Goal: Navigation & Orientation: Find specific page/section

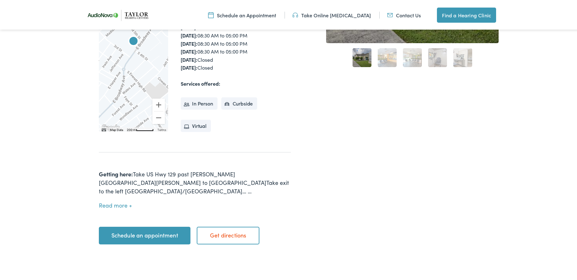
scroll to position [220, 0]
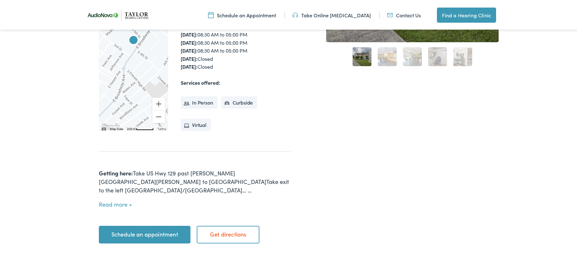
click at [108, 200] on button "Read more" at bounding box center [115, 203] width 33 height 7
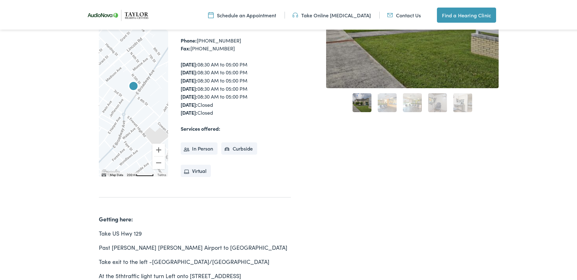
scroll to position [157, 0]
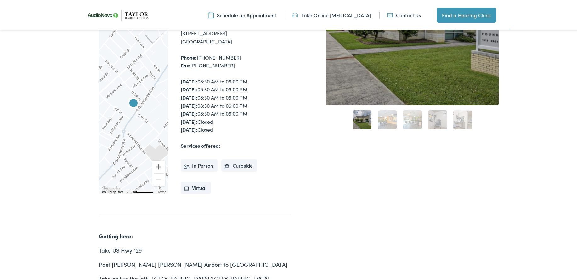
click at [144, 118] on div at bounding box center [133, 110] width 69 height 164
click at [155, 159] on button "Zoom in" at bounding box center [158, 165] width 13 height 13
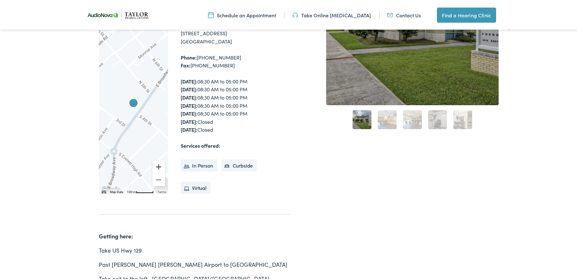
click at [156, 159] on button "Zoom in" at bounding box center [158, 165] width 13 height 13
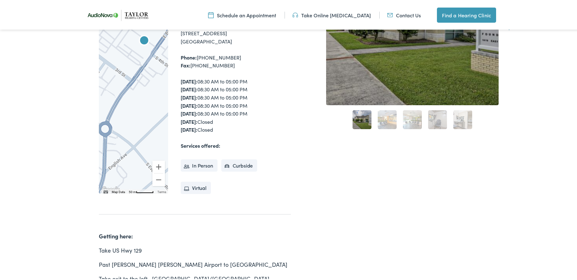
drag, startPoint x: 156, startPoint y: 136, endPoint x: 167, endPoint y: 72, distance: 64.2
click at [167, 72] on div "← Move left → Move right ↑ Move up ↓ Move down + Zoom in - Zoom out Home Jump l…" at bounding box center [195, 110] width 192 height 164
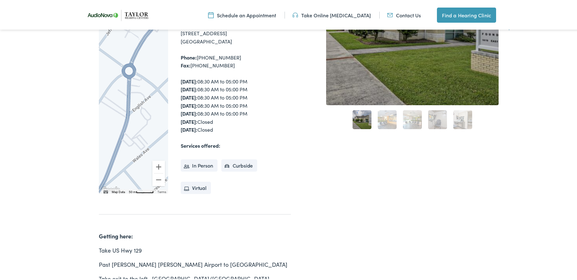
drag, startPoint x: 144, startPoint y: 101, endPoint x: 166, endPoint y: 36, distance: 68.7
click at [166, 36] on div at bounding box center [133, 110] width 69 height 164
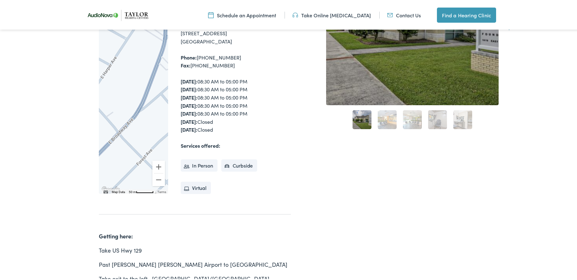
drag, startPoint x: 131, startPoint y: 117, endPoint x: 172, endPoint y: 48, distance: 80.0
click at [172, 48] on div "← Move left → Move right ↑ Move up ↓ Move down + Zoom in - Zoom out Home Jump l…" at bounding box center [195, 110] width 192 height 164
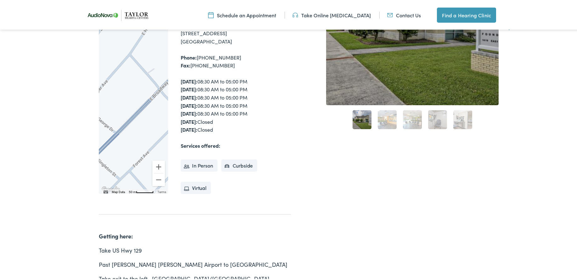
drag, startPoint x: 149, startPoint y: 109, endPoint x: 198, endPoint y: 58, distance: 70.8
click at [198, 58] on div "← Move left → Move right ↑ Move up ↓ Move down + Zoom in - Zoom out Home Jump l…" at bounding box center [195, 110] width 192 height 164
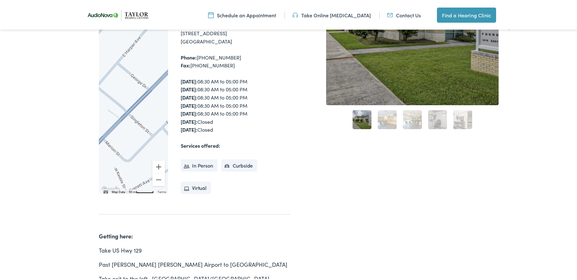
drag, startPoint x: 161, startPoint y: 101, endPoint x: 181, endPoint y: 70, distance: 38.0
click at [181, 70] on div "← Move left → Move right ↑ Move up ↓ Move down + Zoom in - Zoom out Home Jump l…" at bounding box center [195, 110] width 192 height 164
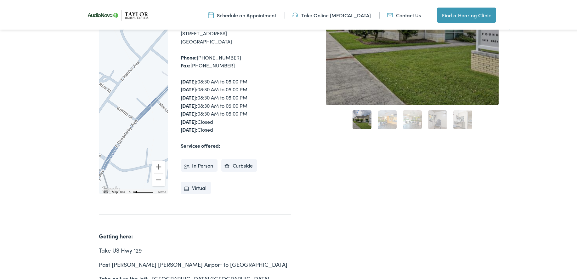
drag, startPoint x: 156, startPoint y: 104, endPoint x: 212, endPoint y: 55, distance: 75.0
click at [212, 55] on div "← Move left → Move right ↑ Move up ↓ Move down + Zoom in - Zoom out Home Jump l…" at bounding box center [195, 110] width 192 height 164
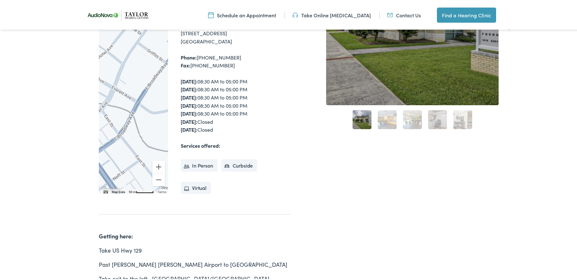
drag, startPoint x: 164, startPoint y: 104, endPoint x: 178, endPoint y: 75, distance: 32.2
click at [178, 75] on div "← Move left → Move right ↑ Move up ↓ Move down + Zoom in - Zoom out Home Jump l…" at bounding box center [195, 110] width 192 height 164
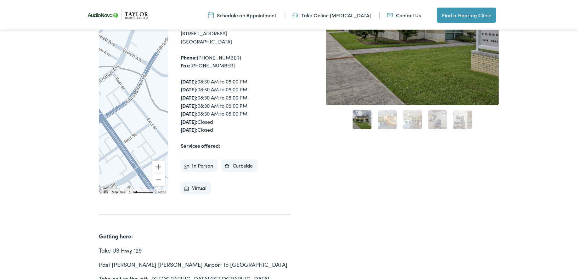
drag, startPoint x: 159, startPoint y: 102, endPoint x: 168, endPoint y: 73, distance: 30.6
click at [168, 73] on div "← Move left → Move right ↑ Move up ↓ Move down + Zoom in - Zoom out Home Jump l…" at bounding box center [195, 110] width 192 height 164
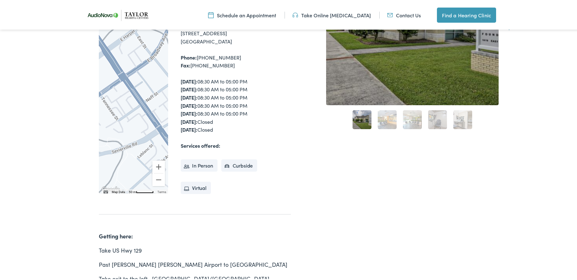
drag, startPoint x: 128, startPoint y: 89, endPoint x: 140, endPoint y: 66, distance: 25.8
click at [140, 66] on div at bounding box center [133, 110] width 69 height 164
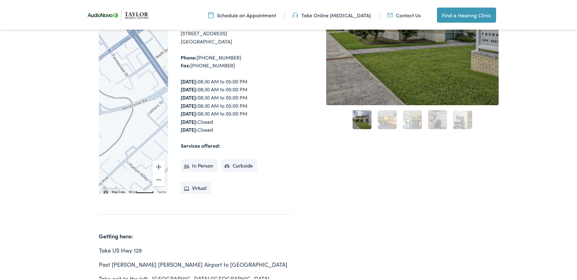
drag, startPoint x: 125, startPoint y: 94, endPoint x: 129, endPoint y: 44, distance: 49.9
click at [129, 44] on div at bounding box center [133, 110] width 69 height 164
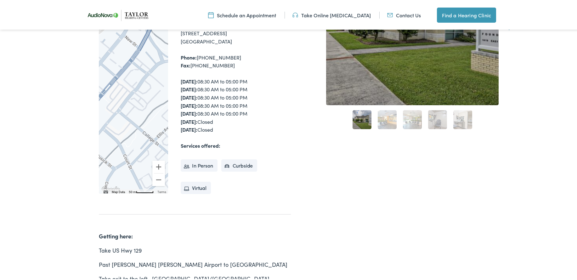
drag, startPoint x: 118, startPoint y: 95, endPoint x: 181, endPoint y: 64, distance: 69.7
click at [181, 64] on div "← Move left → Move right ↑ Move up ↓ Move down + Zoom in - Zoom out Home Jump l…" at bounding box center [195, 110] width 192 height 164
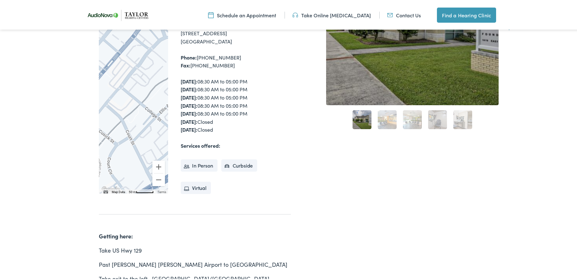
drag, startPoint x: 92, startPoint y: 129, endPoint x: 134, endPoint y: 124, distance: 42.4
click at [135, 123] on div "Home / Locations / [PERSON_NAME] Hearing Centers – [GEOGRAPHIC_DATA][PERSON_NAM…" at bounding box center [187, 158] width 208 height 455
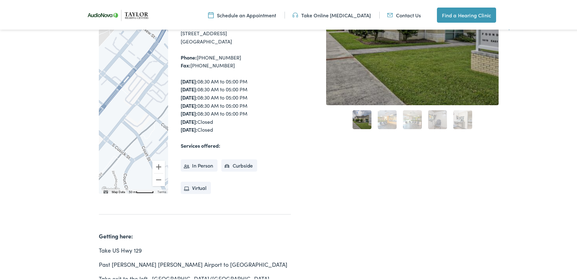
drag, startPoint x: 134, startPoint y: 124, endPoint x: 144, endPoint y: 152, distance: 29.6
click at [144, 152] on div at bounding box center [133, 110] width 69 height 164
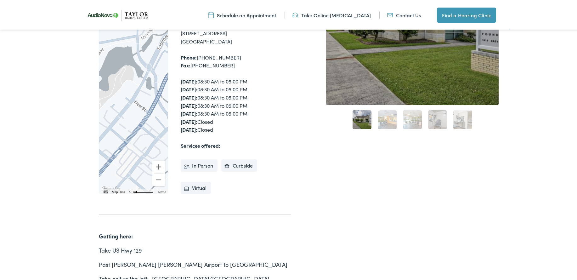
drag, startPoint x: 137, startPoint y: 104, endPoint x: 129, endPoint y: 158, distance: 54.7
click at [128, 178] on div "Home / Locations / [PERSON_NAME] Hearing Centers – [GEOGRAPHIC_DATA][PERSON_NAM…" at bounding box center [187, 158] width 208 height 455
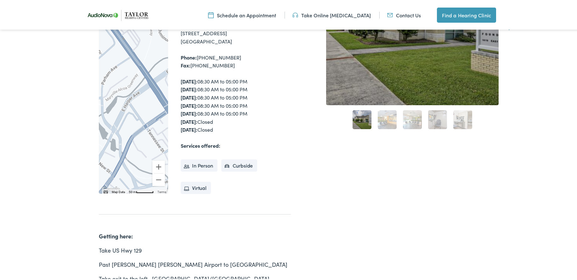
drag, startPoint x: 152, startPoint y: 99, endPoint x: 116, endPoint y: 161, distance: 71.5
click at [116, 161] on div at bounding box center [133, 110] width 69 height 164
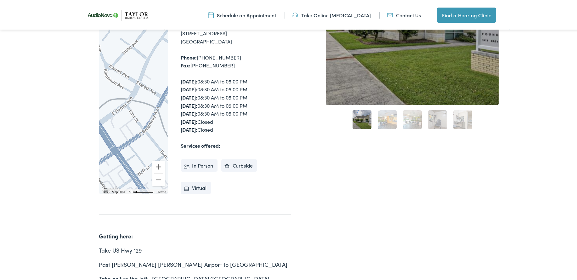
drag, startPoint x: 148, startPoint y: 93, endPoint x: 93, endPoint y: 135, distance: 69.3
click at [93, 135] on div "Home / Locations / [PERSON_NAME] Hearing Centers – [GEOGRAPHIC_DATA][PERSON_NAM…" at bounding box center [187, 158] width 208 height 455
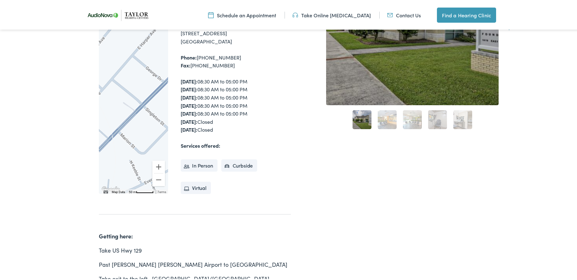
drag, startPoint x: 148, startPoint y: 88, endPoint x: 54, endPoint y: 183, distance: 133.3
click at [54, 183] on div "Home / Locations / [PERSON_NAME] Hearing Centers – [GEOGRAPHIC_DATA][PERSON_NAM…" at bounding box center [291, 159] width 582 height 518
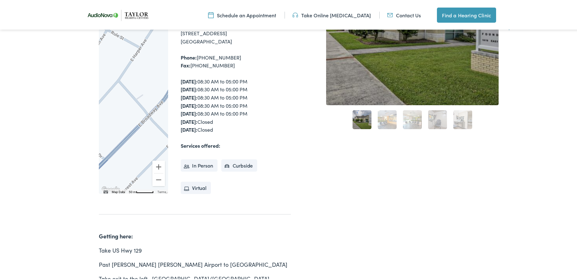
drag, startPoint x: 101, startPoint y: 99, endPoint x: 40, endPoint y: 161, distance: 87.5
click at [42, 173] on div "Home / Locations / [PERSON_NAME] Hearing Centers – [GEOGRAPHIC_DATA][PERSON_NAM…" at bounding box center [291, 159] width 582 height 518
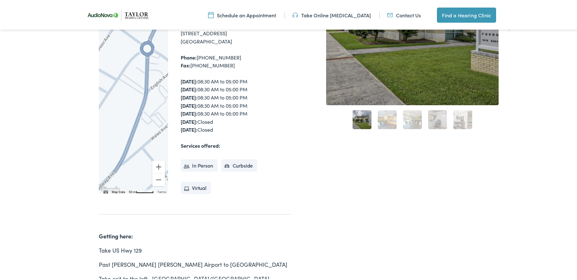
drag, startPoint x: 104, startPoint y: 92, endPoint x: 55, endPoint y: 188, distance: 107.8
click at [55, 188] on div "Home / Locations / [PERSON_NAME] Hearing Centers – [GEOGRAPHIC_DATA][PERSON_NAM…" at bounding box center [291, 159] width 582 height 518
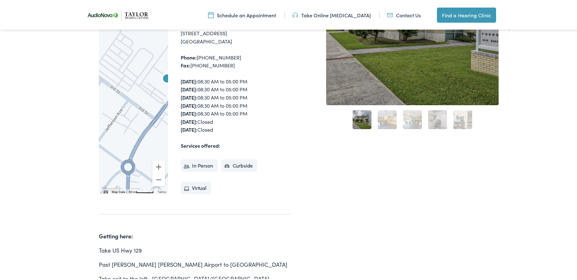
drag, startPoint x: 158, startPoint y: 82, endPoint x: 139, endPoint y: 193, distance: 112.4
click at [139, 196] on div "Home / Locations / [PERSON_NAME] Hearing Centers – [GEOGRAPHIC_DATA][PERSON_NAM…" at bounding box center [187, 158] width 208 height 455
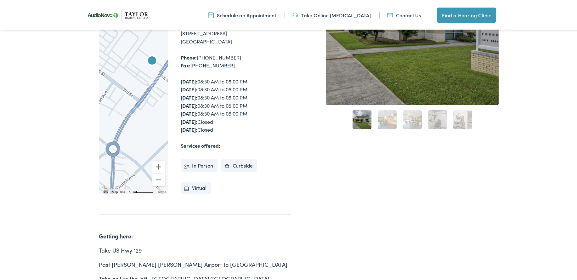
drag, startPoint x: 141, startPoint y: 129, endPoint x: 128, endPoint y: 128, distance: 13.3
click at [128, 128] on div at bounding box center [133, 110] width 69 height 164
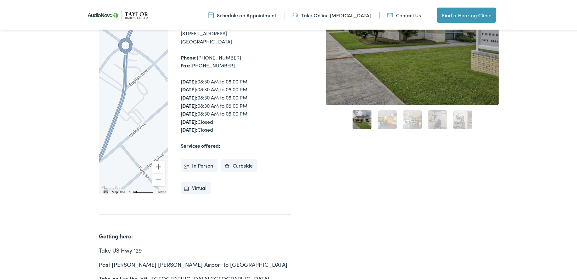
drag, startPoint x: 114, startPoint y: 149, endPoint x: 127, endPoint y: 45, distance: 105.4
click at [127, 45] on div at bounding box center [133, 110] width 69 height 164
drag, startPoint x: 94, startPoint y: 109, endPoint x: 108, endPoint y: 86, distance: 26.8
click at [108, 77] on div "Home / Locations / [PERSON_NAME] Hearing Centers – [GEOGRAPHIC_DATA][PERSON_NAM…" at bounding box center [187, 158] width 208 height 455
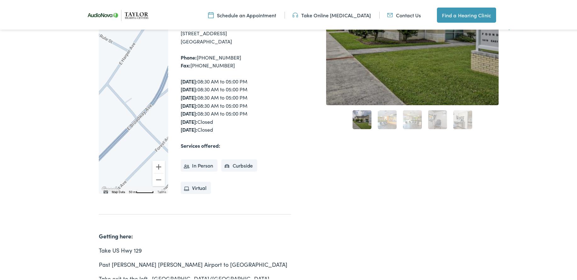
drag, startPoint x: 118, startPoint y: 158, endPoint x: 177, endPoint y: 93, distance: 88.2
click at [177, 93] on div "← Move left → Move right ↑ Move up ↓ Move down + Zoom in - Zoom out Home Jump l…" at bounding box center [195, 110] width 192 height 164
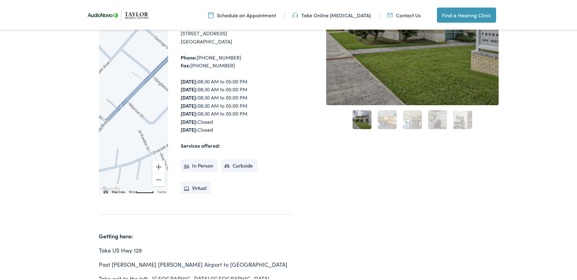
drag, startPoint x: 115, startPoint y: 134, endPoint x: 196, endPoint y: 22, distance: 138.4
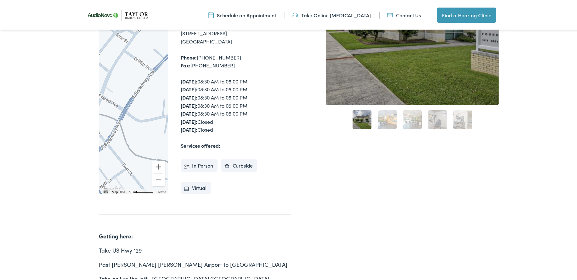
drag, startPoint x: 118, startPoint y: 110, endPoint x: 165, endPoint y: 59, distance: 68.4
click at [165, 59] on div at bounding box center [133, 110] width 69 height 164
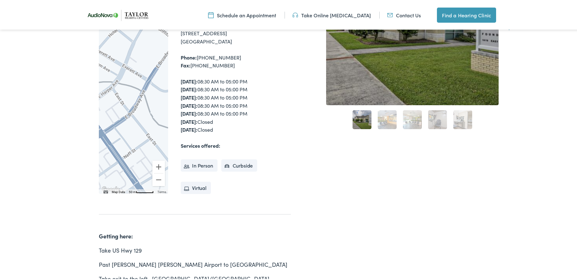
drag, startPoint x: 146, startPoint y: 87, endPoint x: 171, endPoint y: 56, distance: 39.6
click at [171, 56] on div "← Move left → Move right ↑ Move up ↓ Move down + Zoom in - Zoom out Home Jump l…" at bounding box center [195, 110] width 192 height 164
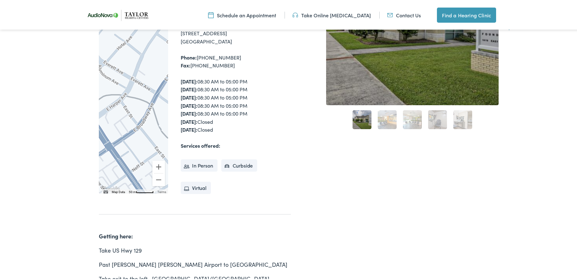
drag, startPoint x: 137, startPoint y: 114, endPoint x: 145, endPoint y: 126, distance: 14.8
click at [145, 126] on div at bounding box center [133, 110] width 69 height 164
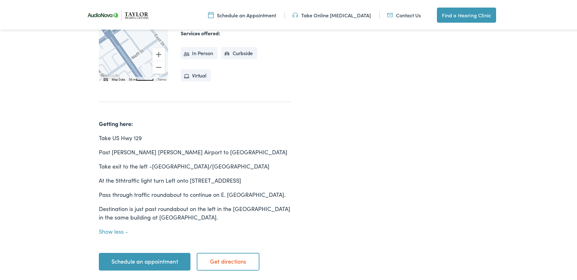
scroll to position [283, 0]
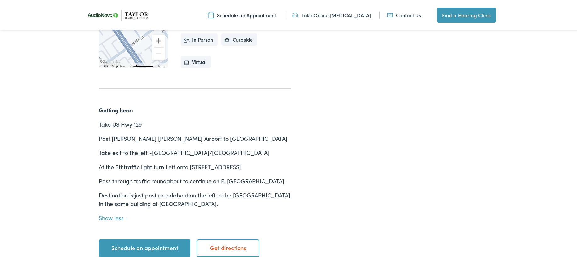
click at [236, 238] on link "Get directions" at bounding box center [228, 247] width 63 height 18
